Goal: Download file/media

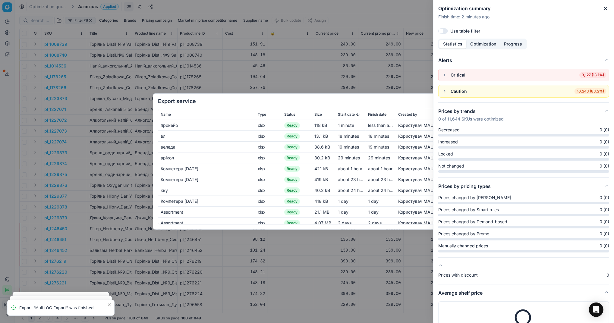
click at [605, 11] on button "Close" at bounding box center [605, 8] width 7 height 7
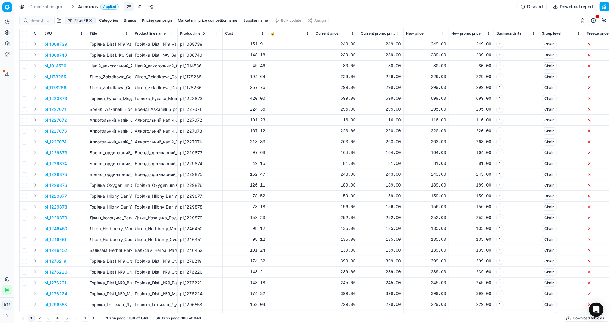
click at [574, 317] on button "Download table as..." at bounding box center [587, 318] width 45 height 7
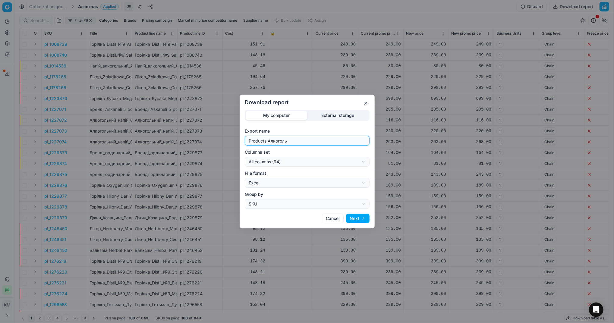
drag, startPoint x: 296, startPoint y: 143, endPoint x: 209, endPoint y: 145, distance: 87.8
click at [209, 145] on div "Download report My computer External storage Export name Products Алкоголь Colu…" at bounding box center [307, 161] width 614 height 323
type input "Компетера [DATE]"
click at [352, 216] on button "Next" at bounding box center [358, 219] width 24 height 10
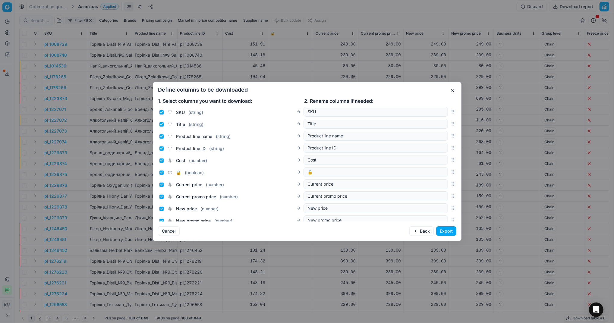
click at [448, 229] on button "Export" at bounding box center [446, 231] width 20 height 10
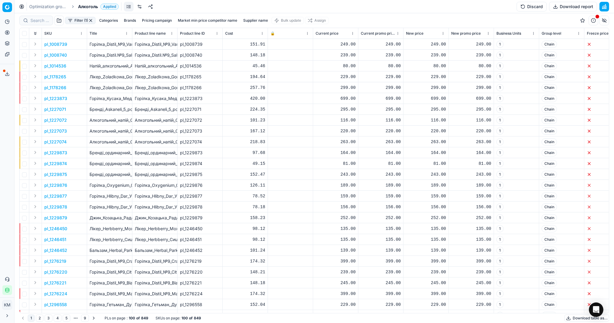
click at [6, 73] on icon at bounding box center [7, 73] width 5 height 5
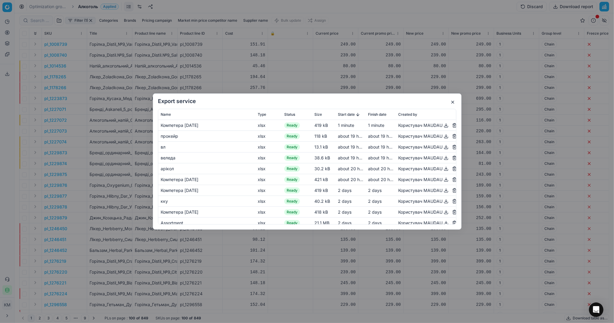
click at [443, 125] on button "button" at bounding box center [446, 125] width 7 height 7
